Goal: Task Accomplishment & Management: Manage account settings

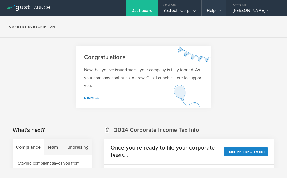
click at [218, 11] on icon at bounding box center [219, 10] width 3 height 3
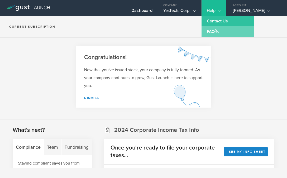
click at [206, 33] on link "FAQ" at bounding box center [228, 31] width 53 height 11
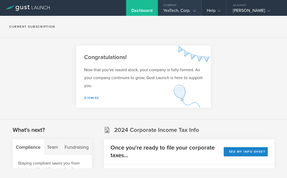
click at [193, 10] on icon at bounding box center [194, 10] width 3 height 3
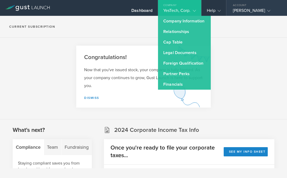
click at [270, 9] on icon at bounding box center [268, 10] width 3 height 3
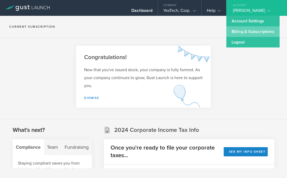
click at [238, 32] on link "Billing & Subscriptions" at bounding box center [252, 31] width 53 height 11
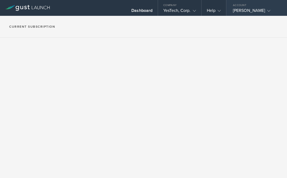
click at [270, 11] on icon at bounding box center [268, 10] width 3 height 3
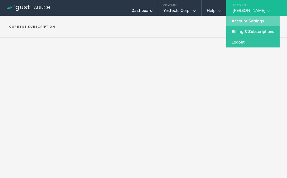
click at [245, 22] on link "Account Settings" at bounding box center [252, 21] width 53 height 11
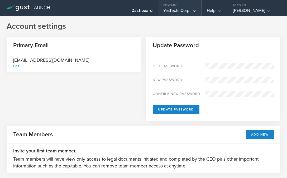
click at [193, 12] on icon at bounding box center [194, 10] width 3 height 3
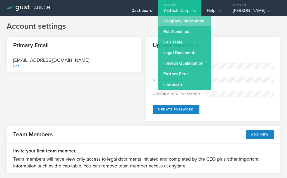
click at [176, 22] on link "Company Information" at bounding box center [184, 21] width 53 height 11
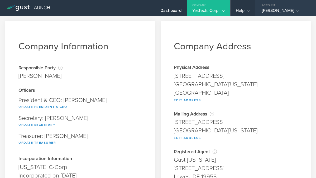
click at [287, 10] on icon at bounding box center [297, 10] width 3 height 3
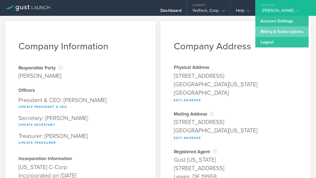
click at [268, 31] on link "Billing & Subscriptions" at bounding box center [281, 31] width 53 height 11
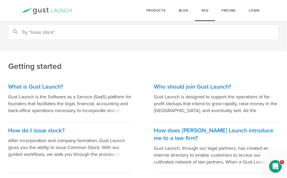
scroll to position [0, 0]
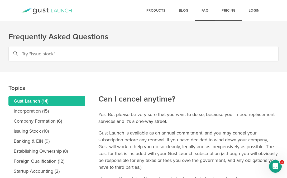
click at [228, 12] on link "Pricing" at bounding box center [228, 10] width 27 height 21
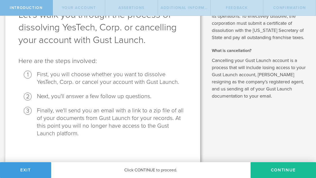
scroll to position [40, 0]
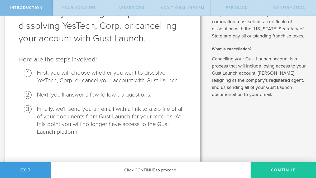
click at [281, 170] on button "Continue" at bounding box center [283, 170] width 65 height 16
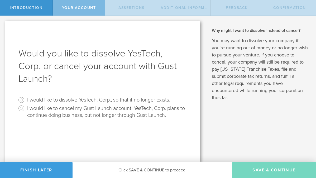
scroll to position [0, 0]
click at [22, 108] on input "I would like to cancel my Gust Launch account. YesTech, Corp. plans to continue…" at bounding box center [21, 108] width 8 height 8
radio input "true"
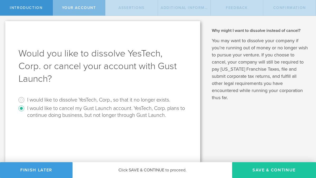
click at [261, 169] on button "Save & Continue" at bounding box center [274, 170] width 84 height 16
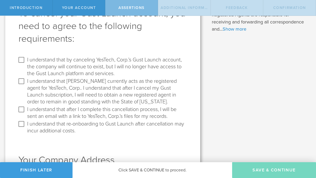
scroll to position [41, 0]
click at [22, 58] on input "I understand that by canceling YesTech, Corp.’s Gust Launch account, the compan…" at bounding box center [21, 59] width 8 height 8
checkbox input "true"
click at [22, 81] on input "I understand that [PERSON_NAME] currently acts as the registered agent for YesT…" at bounding box center [21, 81] width 8 height 8
checkbox input "true"
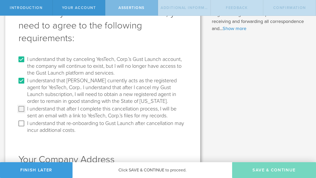
click at [21, 109] on input "I understand that after I complete this cancellation process, I will be sent an…" at bounding box center [21, 109] width 8 height 8
checkbox input "true"
click at [21, 123] on input "I understand that re-onboarding to Gust Launch after cancellation may incur add…" at bounding box center [21, 123] width 8 height 8
checkbox input "true"
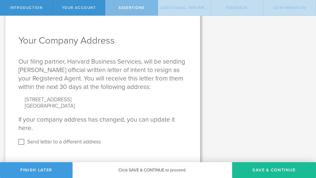
scroll to position [163, 0]
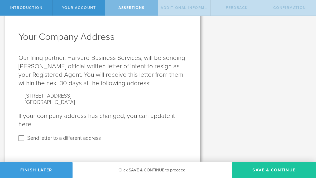
click at [269, 171] on button "Save & Continue" at bounding box center [274, 170] width 84 height 16
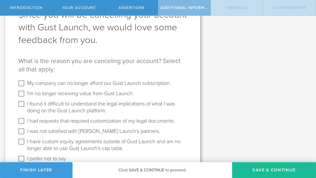
scroll to position [22, 0]
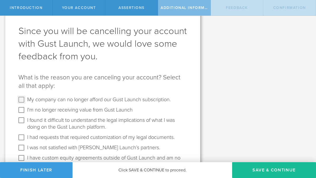
click at [22, 101] on input "My company can no longer afford our Gust Launch subscription." at bounding box center [21, 100] width 8 height 8
checkbox input "true"
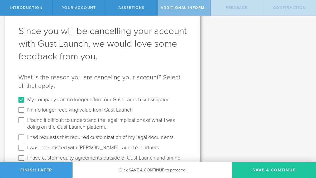
click at [256, 172] on button "Save & Continue" at bounding box center [274, 170] width 84 height 16
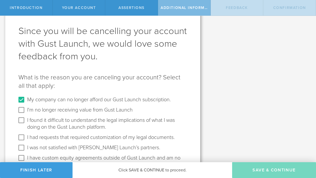
scroll to position [0, 0]
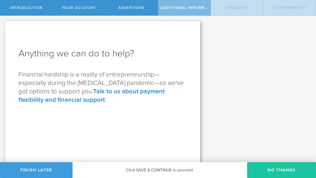
click at [275, 168] on button "No Thanks" at bounding box center [281, 170] width 69 height 16
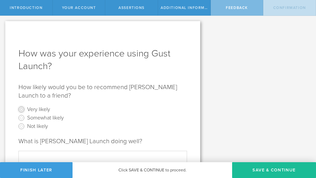
click at [21, 107] on input "Very likely" at bounding box center [21, 109] width 8 height 8
radio input "true"
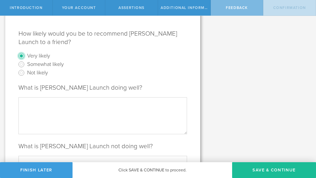
scroll to position [54, 0]
click at [62, 103] on textarea at bounding box center [102, 115] width 169 height 37
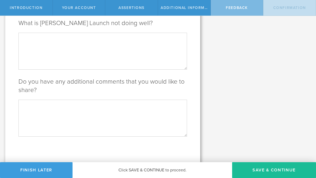
scroll to position [179, 0]
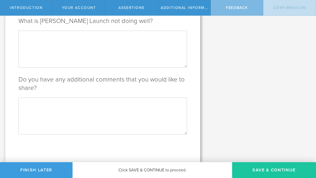
type textarea "You guys do a great job"
click at [262, 171] on button "Save & Continue" at bounding box center [274, 170] width 84 height 16
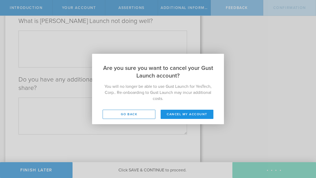
click at [183, 114] on button "Cancel my account" at bounding box center [187, 114] width 53 height 9
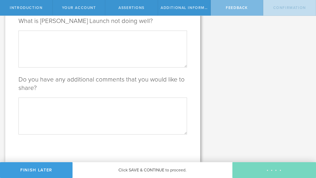
scroll to position [0, 0]
